Goal: Task Accomplishment & Management: Manage account settings

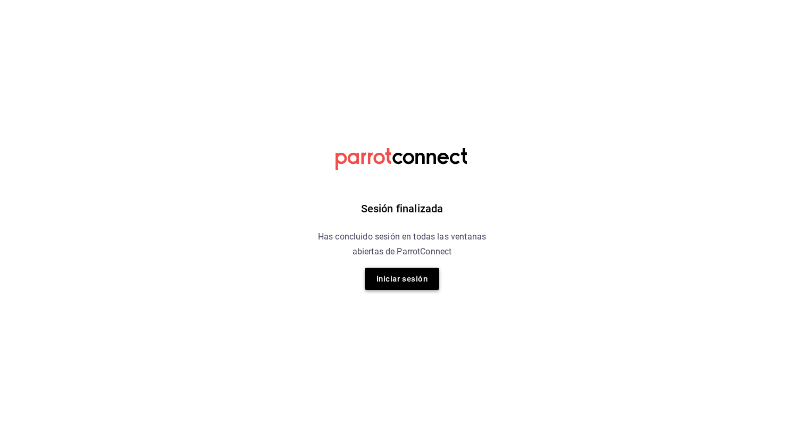
click at [385, 280] on button "Iniciar sesión" at bounding box center [402, 278] width 74 height 22
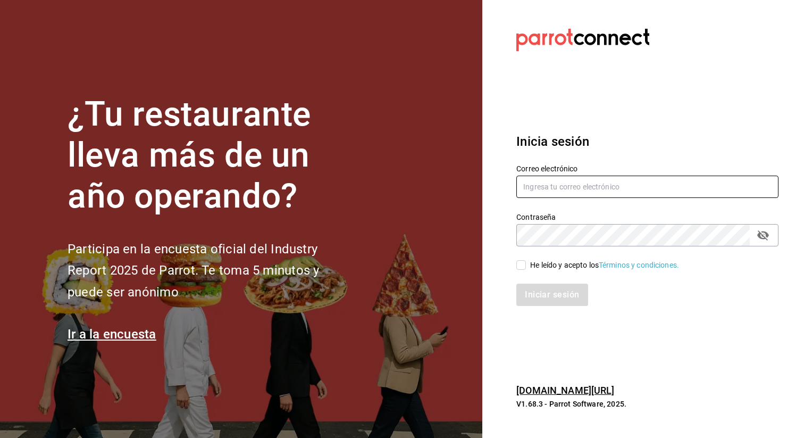
type input "admin@tacontodo.mx"
click at [520, 264] on input "He leído y acepto los Términos y condiciones." at bounding box center [521, 265] width 10 height 10
checkbox input "true"
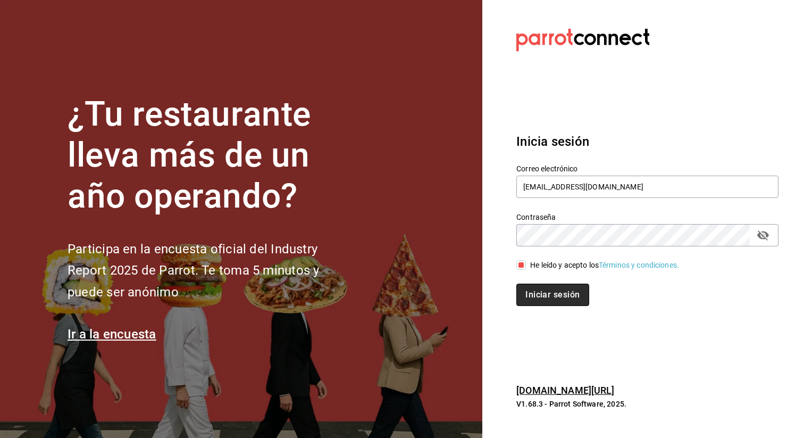
click at [539, 303] on button "Iniciar sesión" at bounding box center [552, 294] width 72 height 22
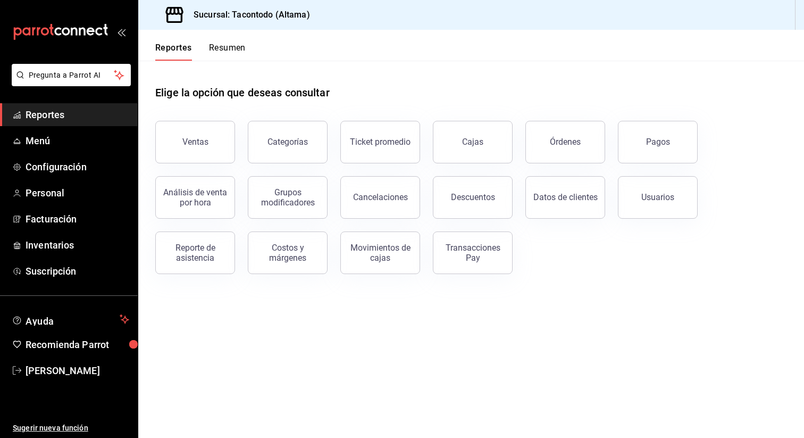
click at [235, 57] on button "Resumen" at bounding box center [227, 52] width 37 height 18
